Goal: Obtain resource: Obtain resource

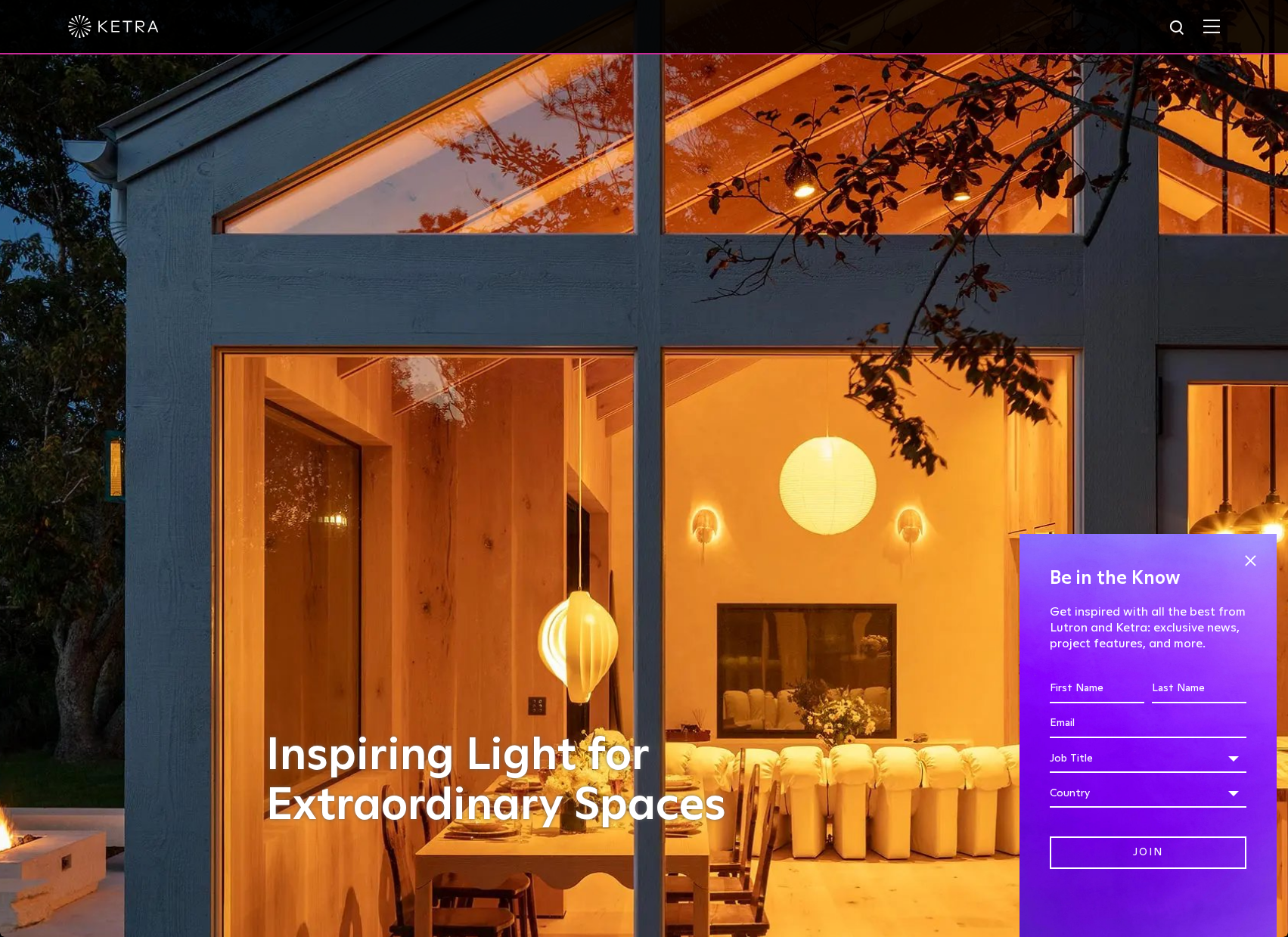
click at [1256, 561] on span at bounding box center [1250, 560] width 23 height 23
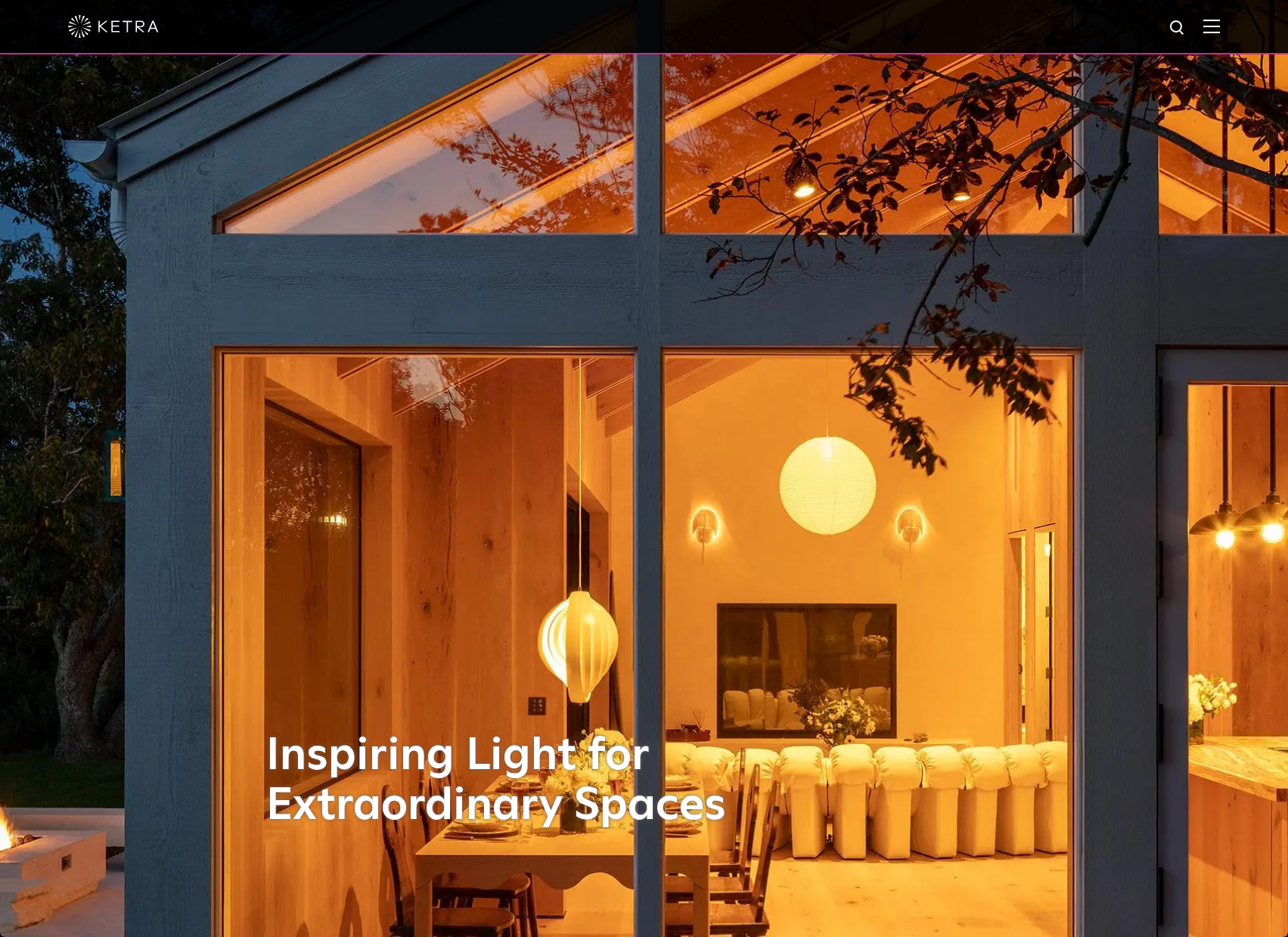
click at [1220, 28] on img at bounding box center [1212, 26] width 17 height 15
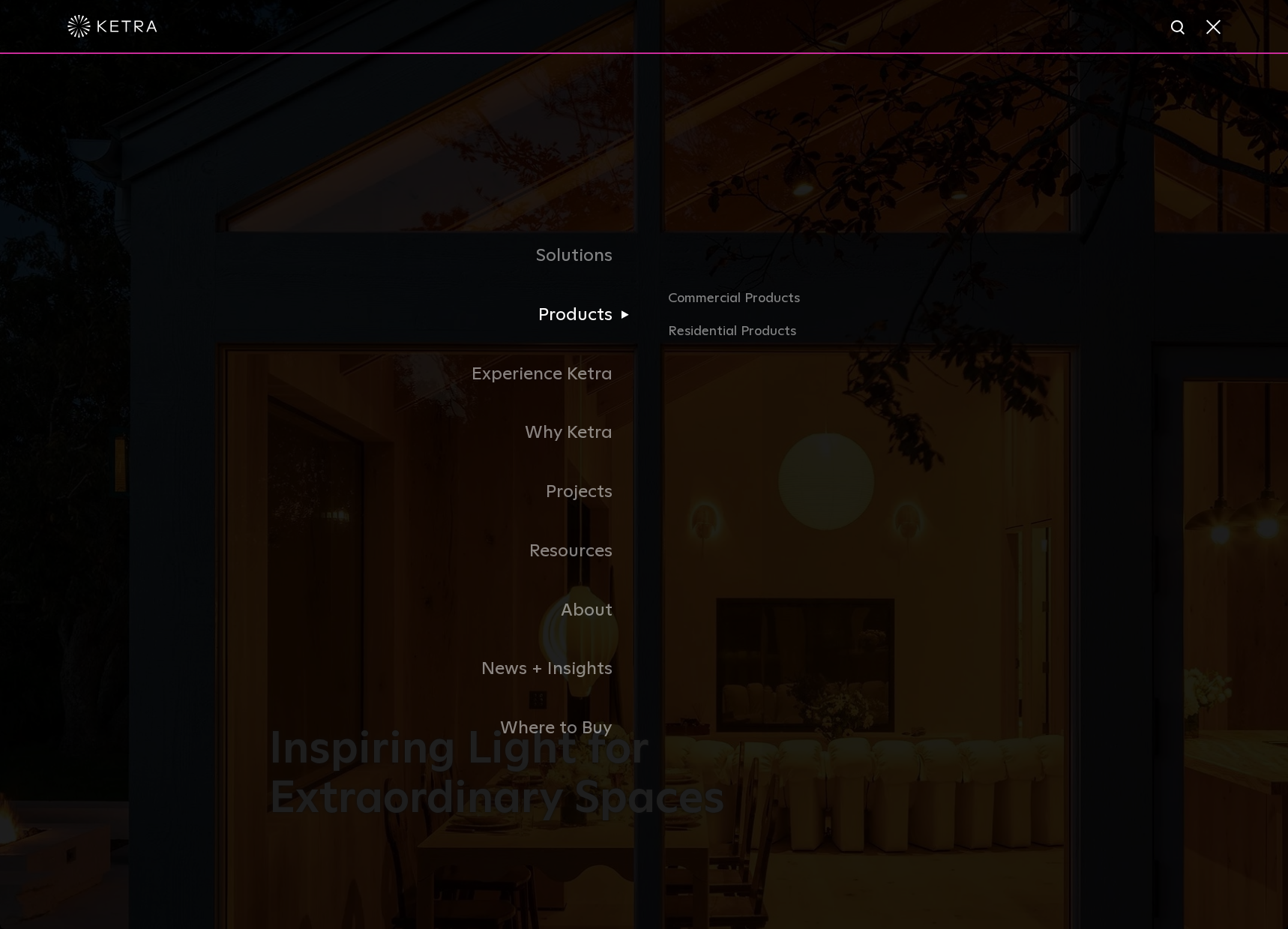
click at [589, 310] on link "Products" at bounding box center [457, 316] width 375 height 59
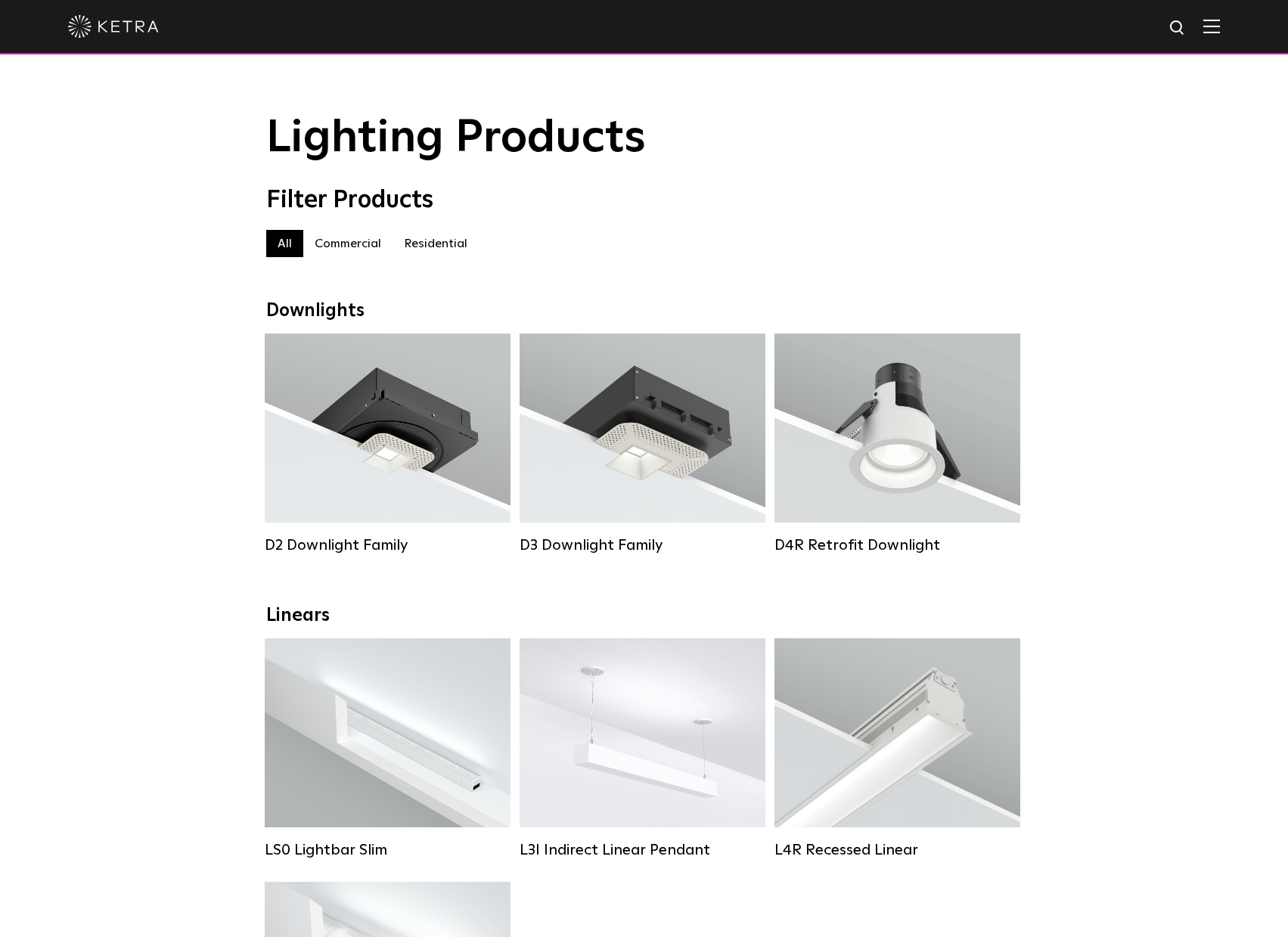
click at [444, 250] on label "Residential" at bounding box center [436, 243] width 86 height 27
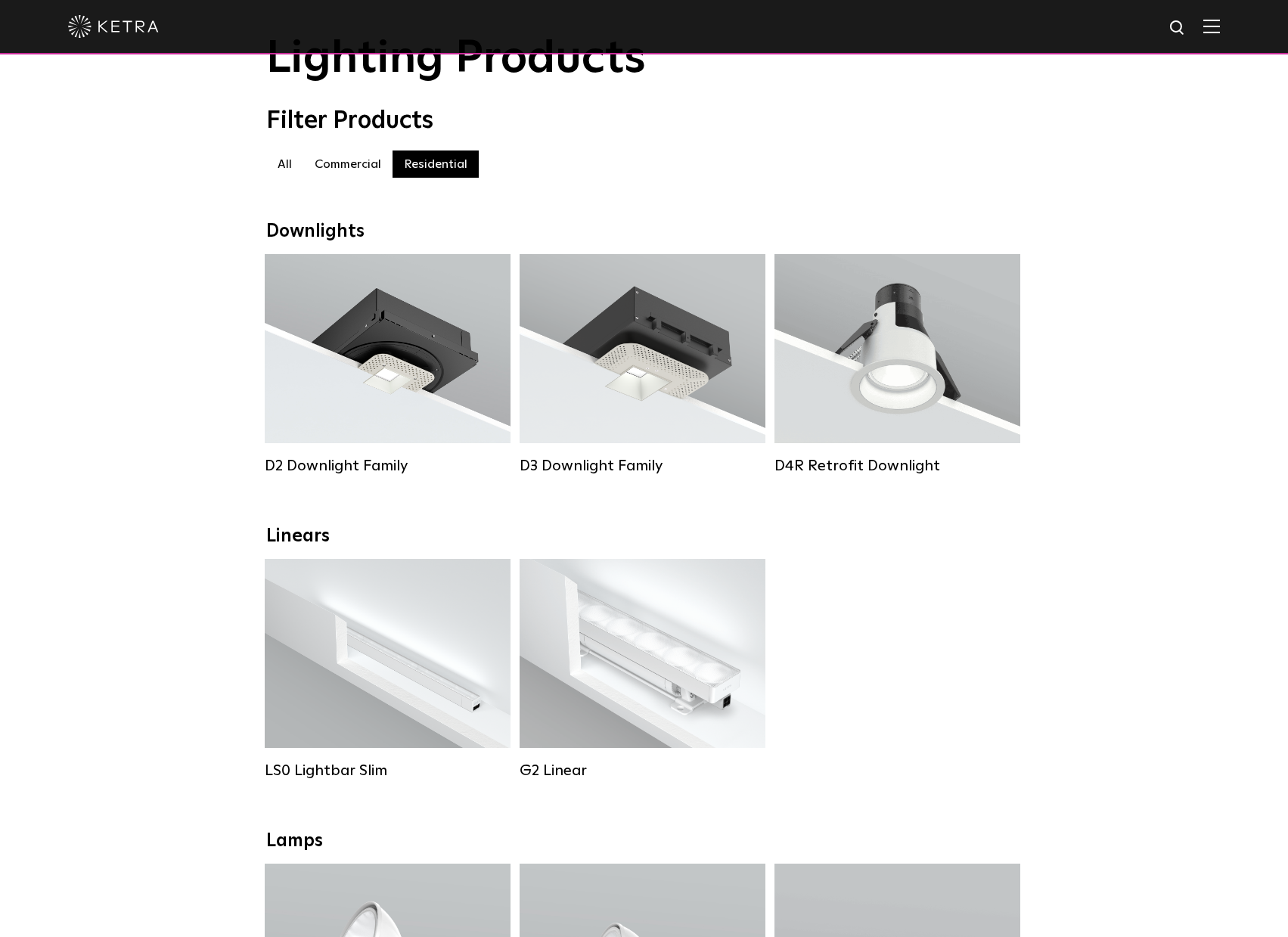
scroll to position [75, 0]
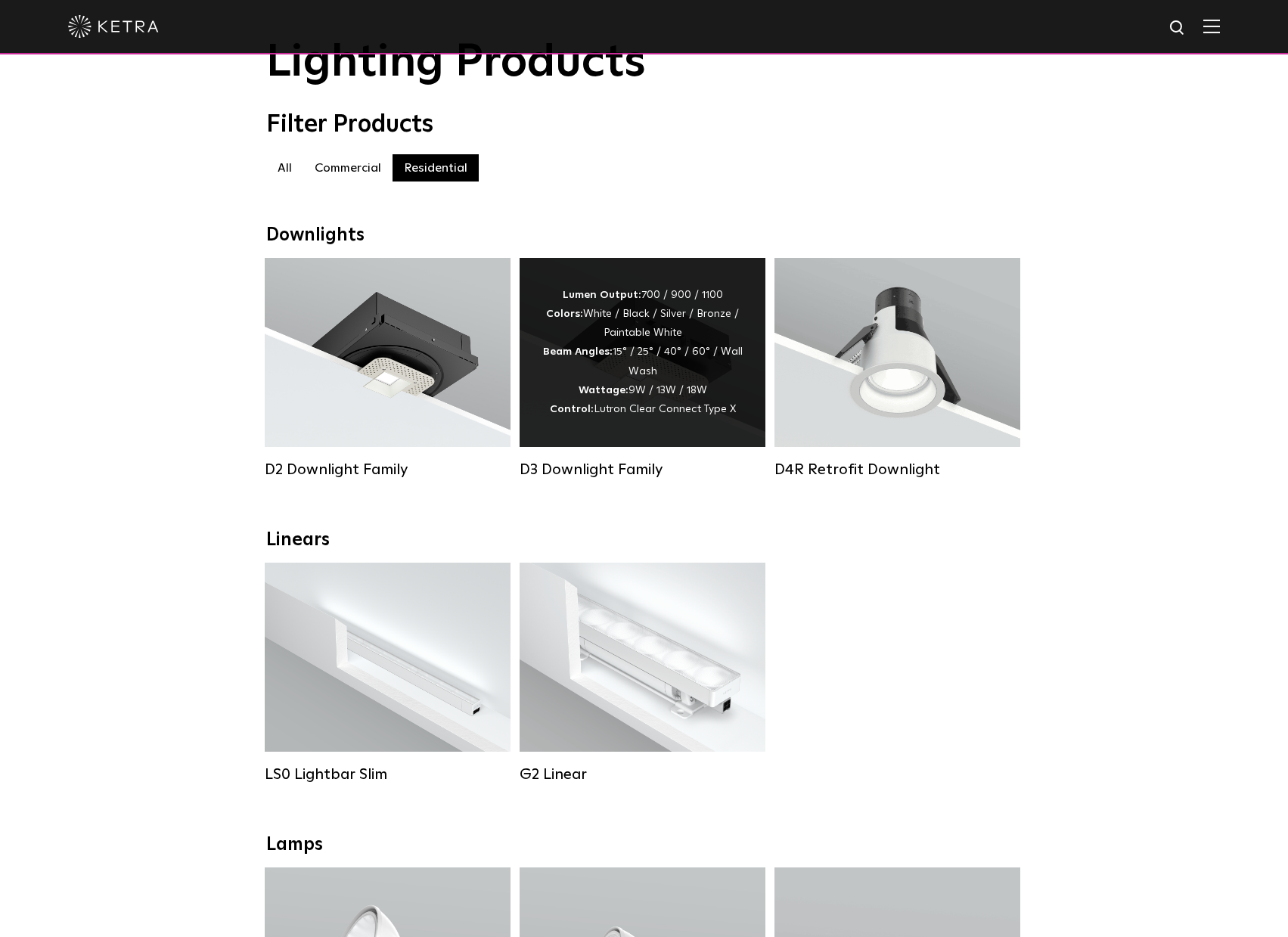
click at [618, 468] on div "D3 Downlight Family" at bounding box center [643, 470] width 246 height 18
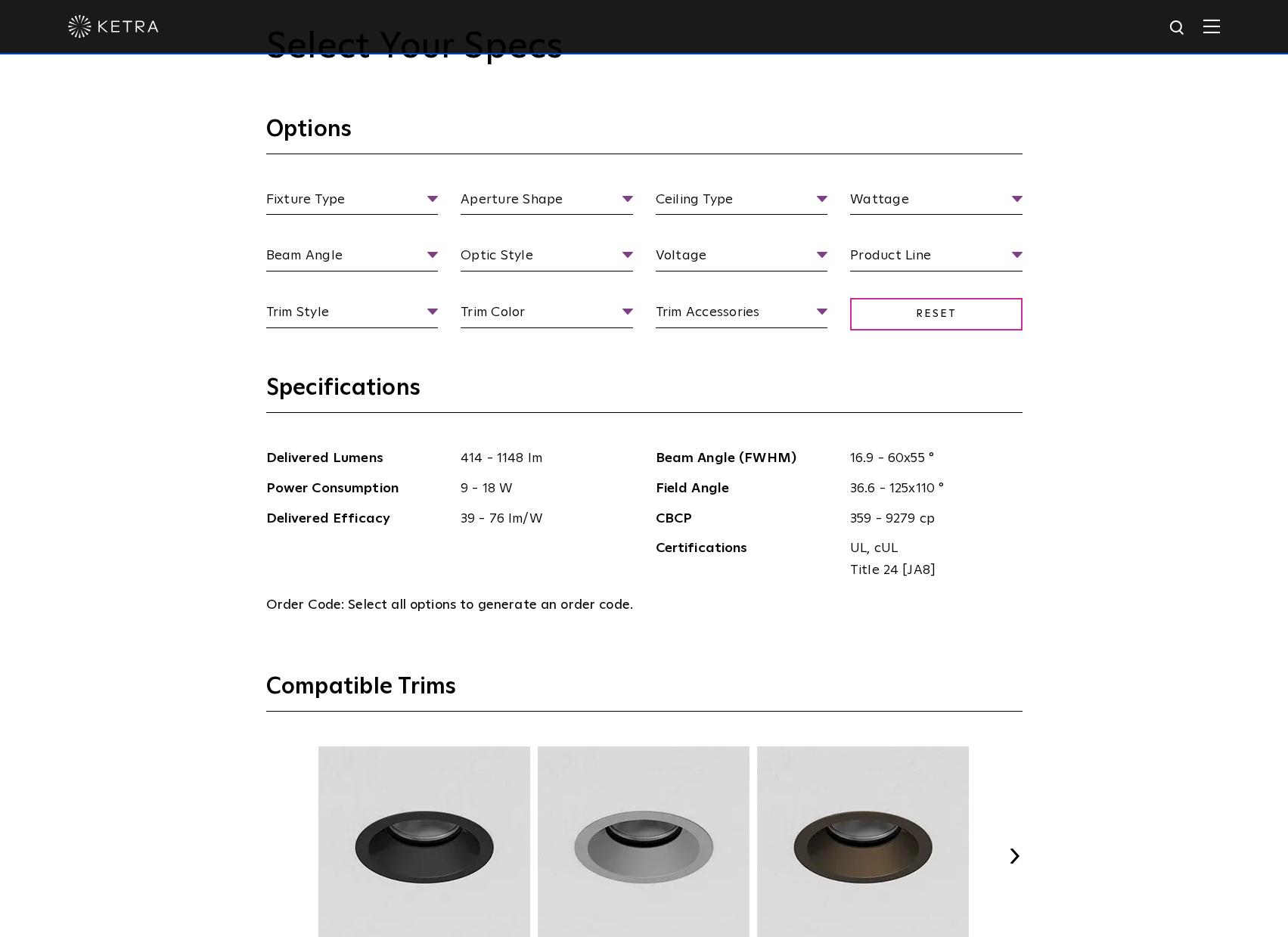
scroll to position [2268, 0]
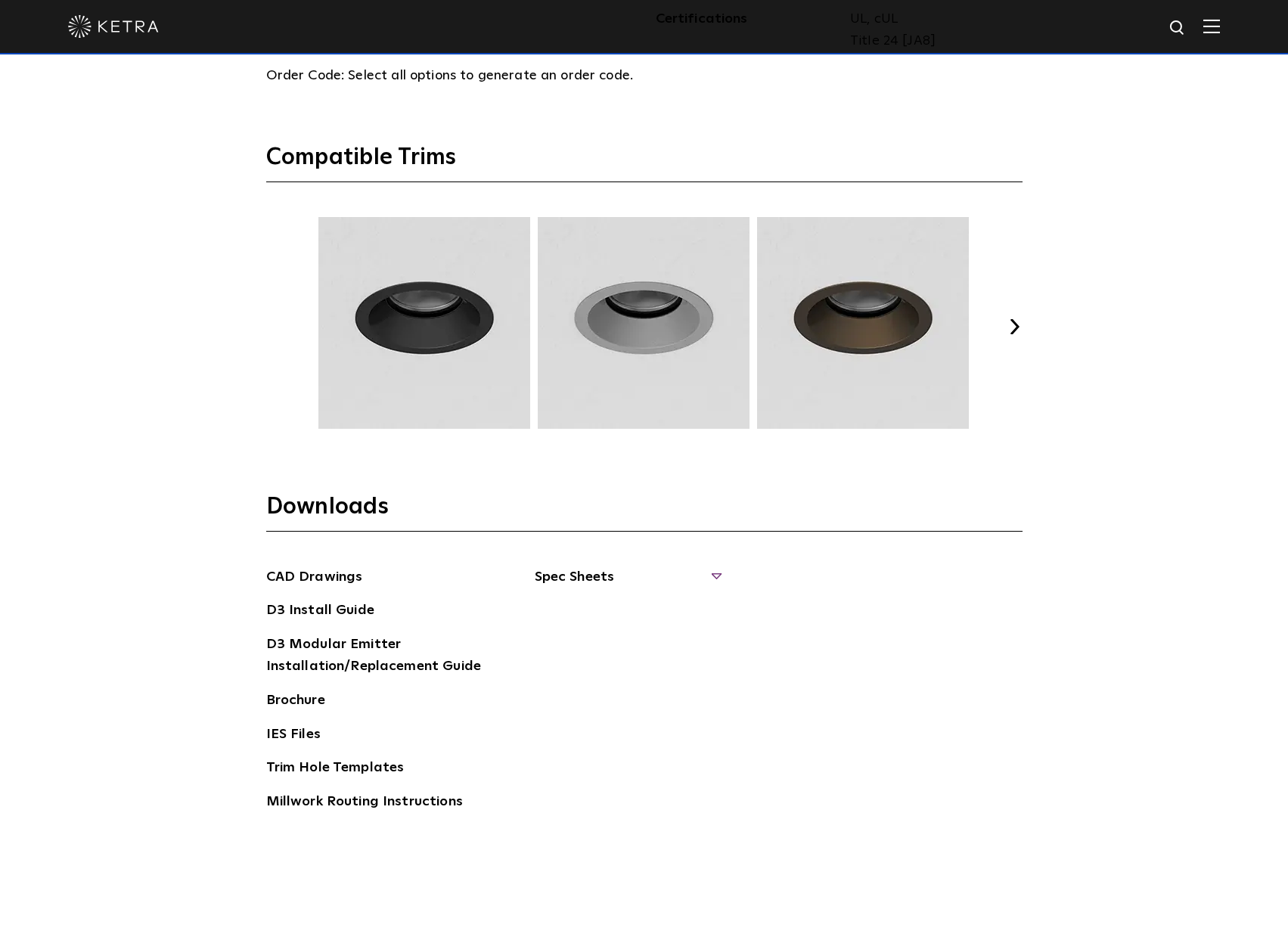
click at [577, 573] on span "Spec Sheets" at bounding box center [627, 583] width 185 height 33
click at [594, 606] on link "D3 Adjustable Round" at bounding box center [611, 611] width 115 height 17
